Goal: Information Seeking & Learning: Learn about a topic

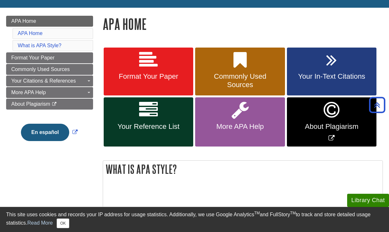
scroll to position [78, 0]
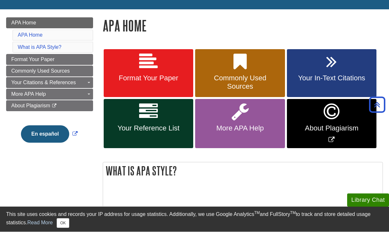
click at [160, 73] on link "Format Your Paper" at bounding box center [148, 74] width 89 height 48
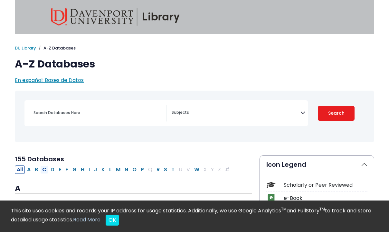
click at [44, 166] on button "C" at bounding box center [44, 170] width 8 height 8
select select "Database Subject Filter"
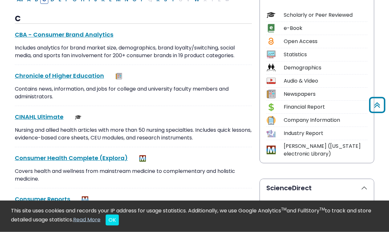
scroll to position [170, 0]
click at [39, 108] on div "C CBA - Consumer Brand Analytics This link opens in a new window Includes analy…" at bounding box center [133, 142] width 237 height 256
click at [51, 115] on link "CINAHL Ultimate This link opens in a new window" at bounding box center [39, 117] width 49 height 8
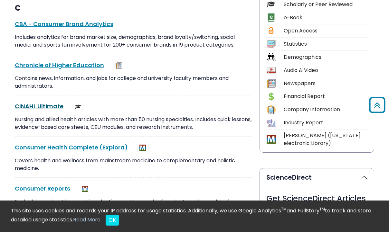
click at [37, 108] on link "CINAHL Ultimate This link opens in a new window" at bounding box center [39, 106] width 49 height 8
